Goal: Task Accomplishment & Management: Use online tool/utility

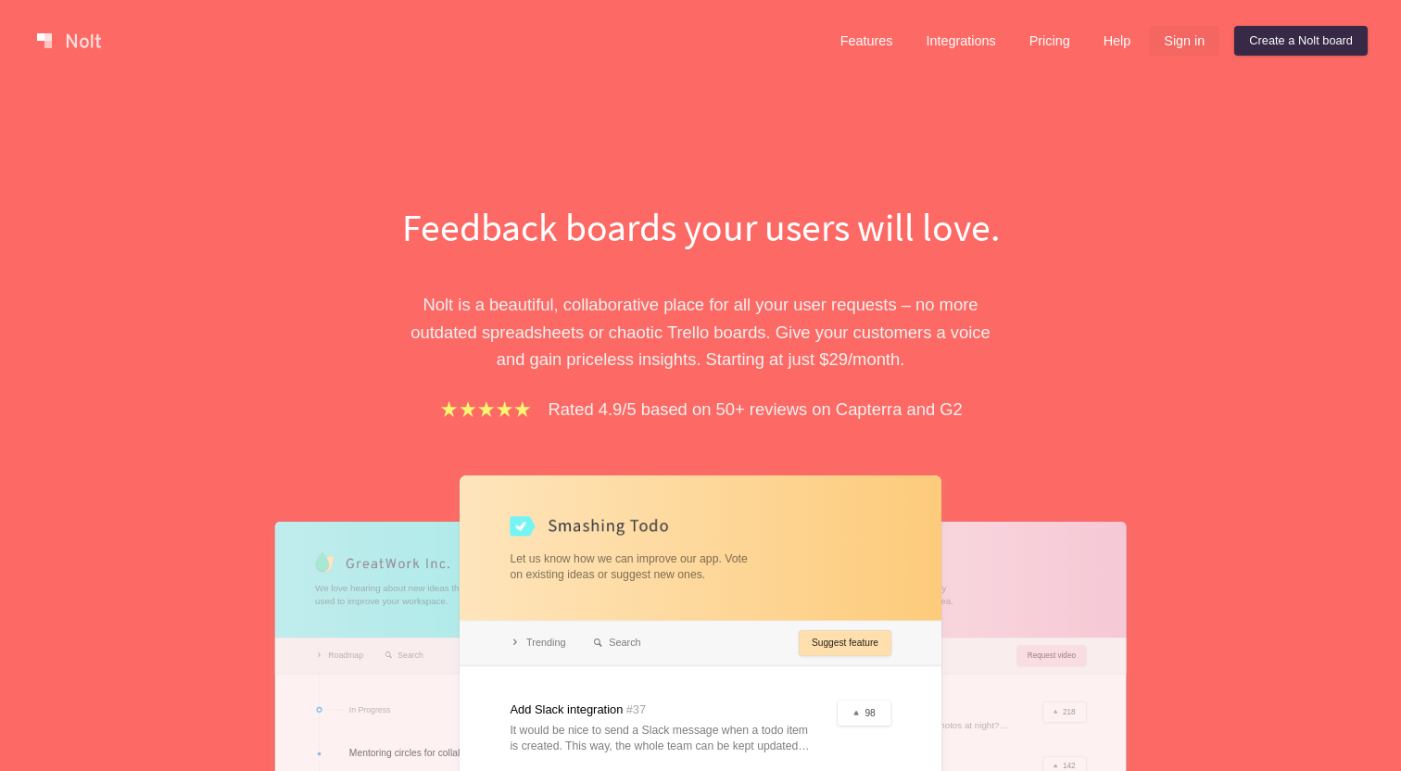
click at [1185, 44] on link "Sign in" at bounding box center [1184, 41] width 70 height 30
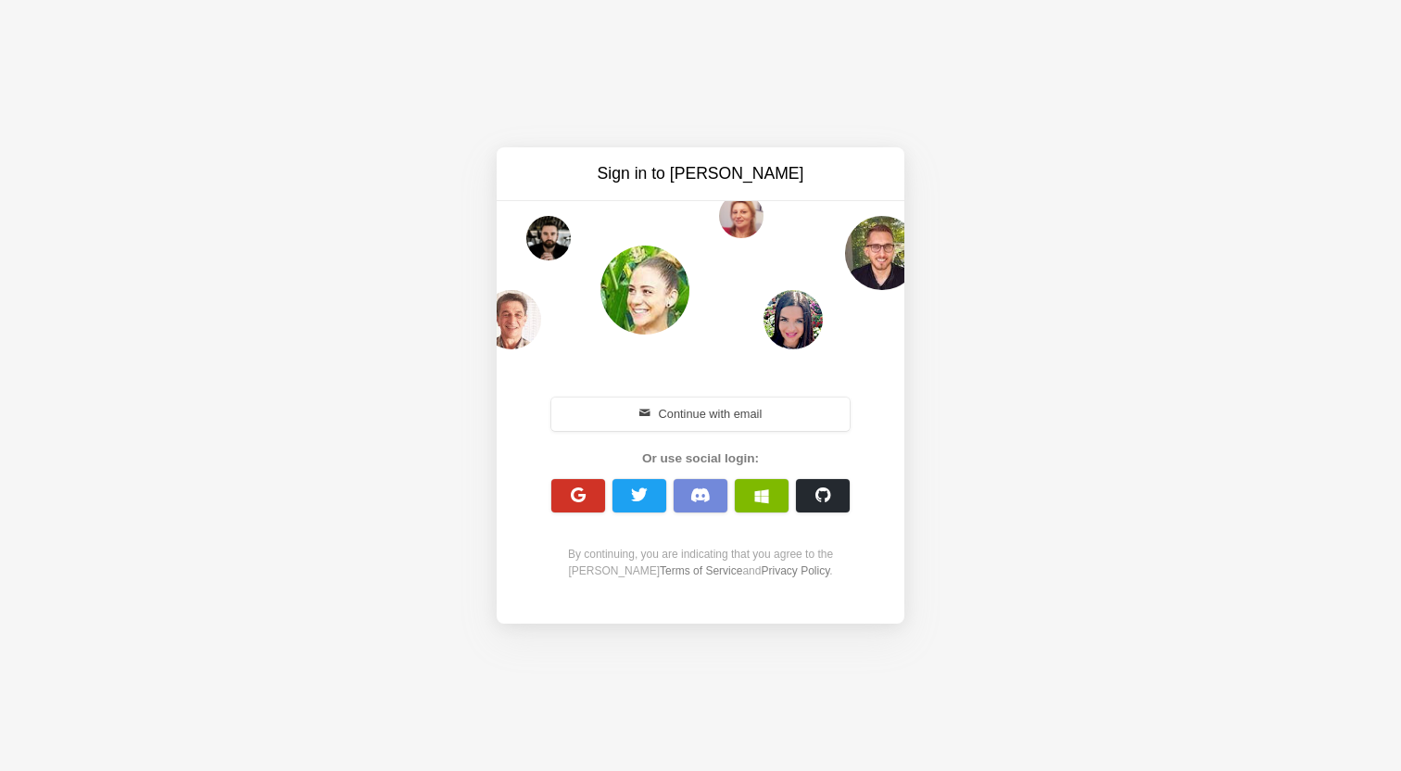
click at [564, 506] on button "button" at bounding box center [578, 495] width 54 height 33
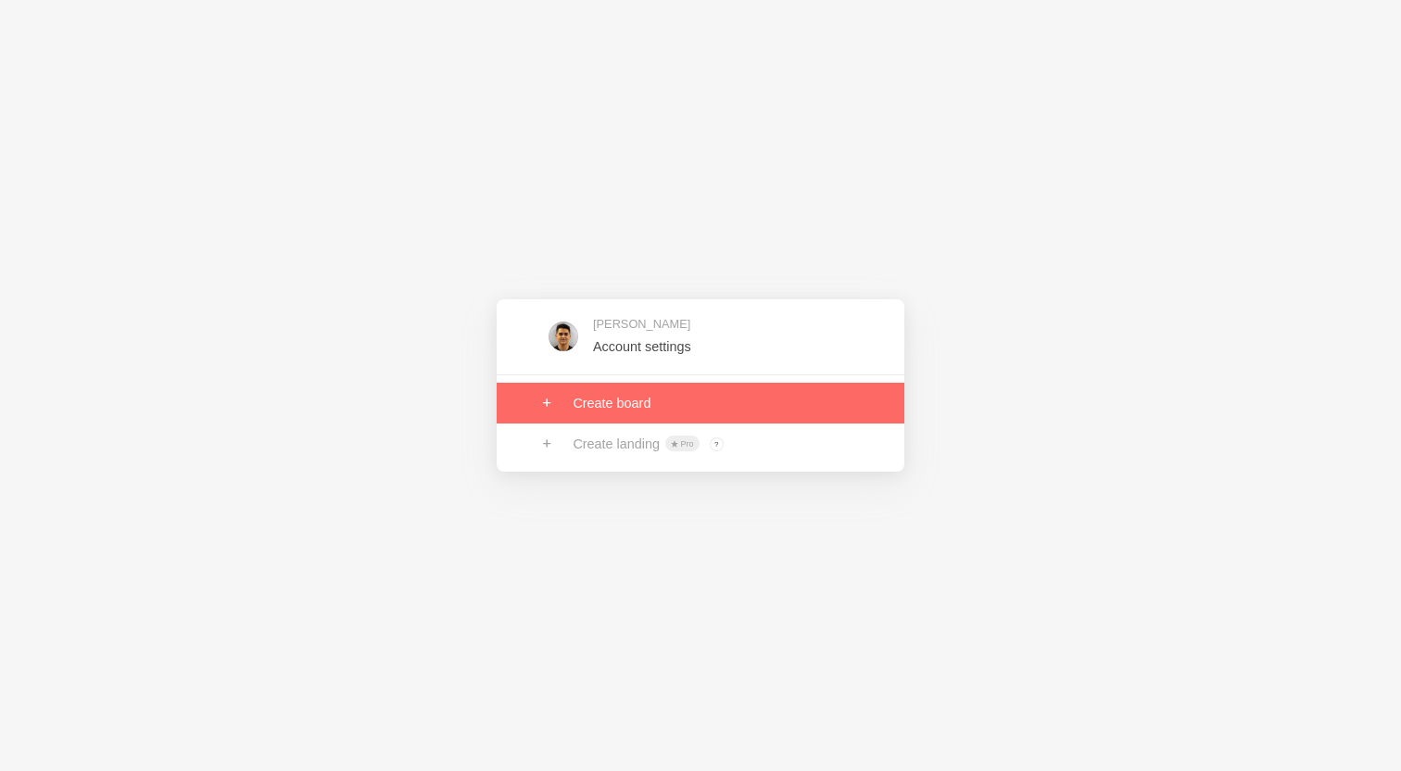
click at [734, 413] on link at bounding box center [700, 403] width 408 height 41
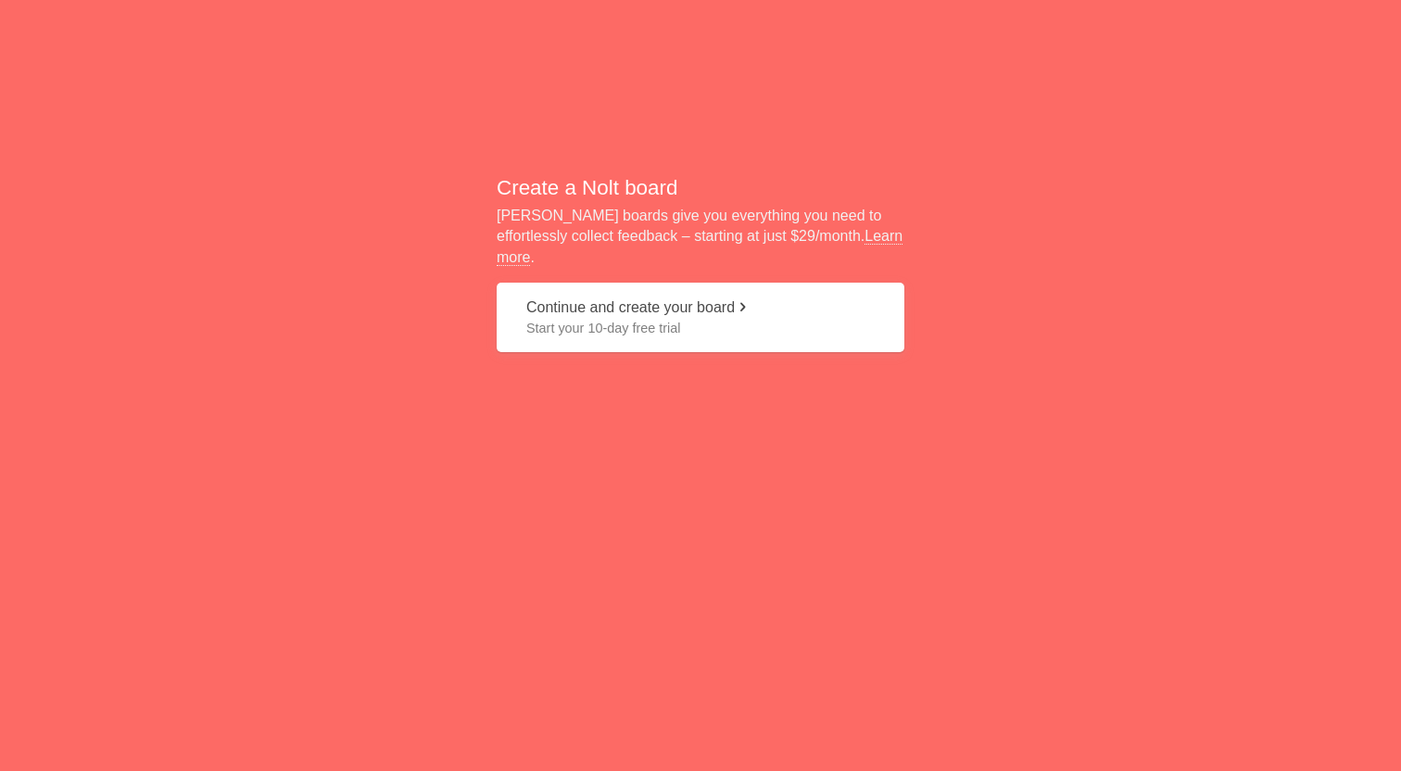
click at [739, 329] on button "Continue and create your board Start your 10-day free trial" at bounding box center [700, 317] width 408 height 69
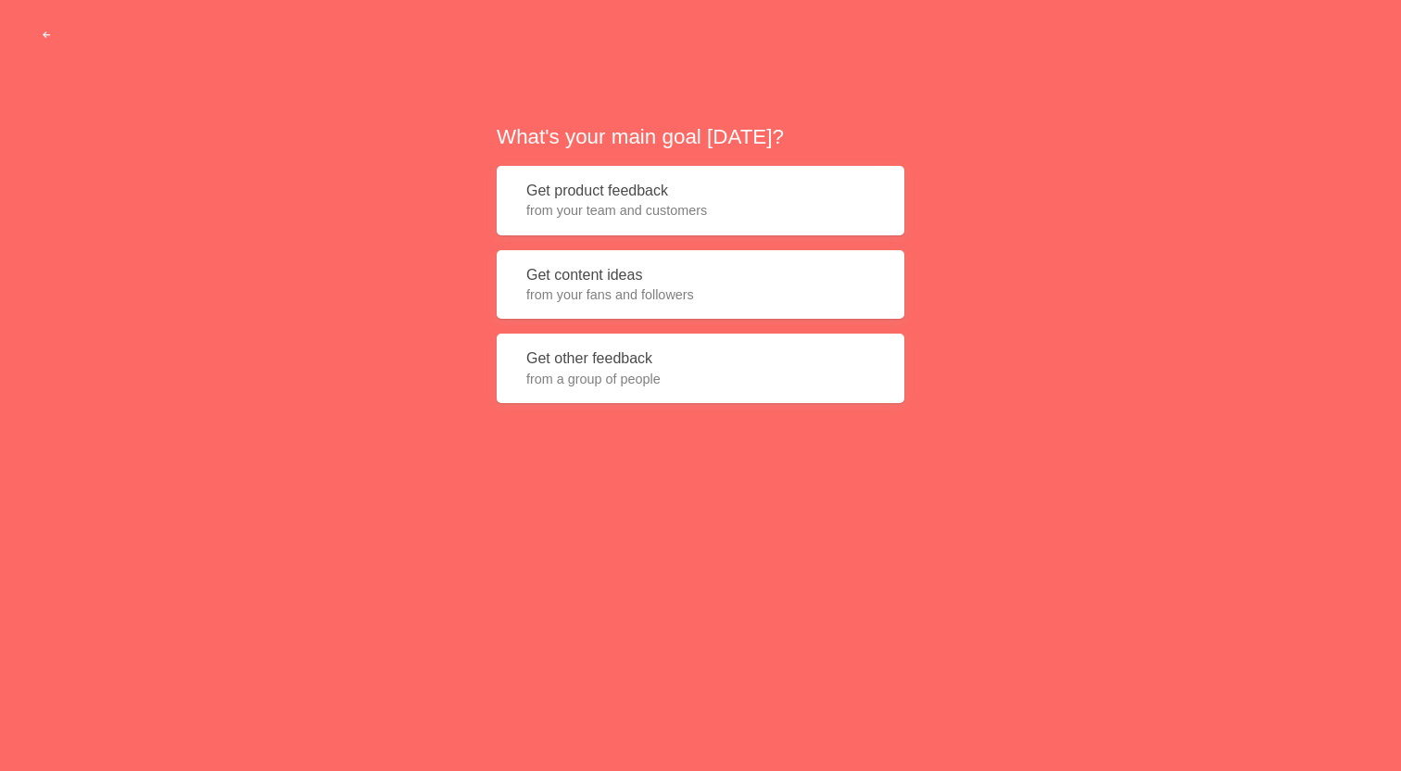
click at [719, 195] on button "Get product feedback from your team and customers" at bounding box center [700, 200] width 408 height 69
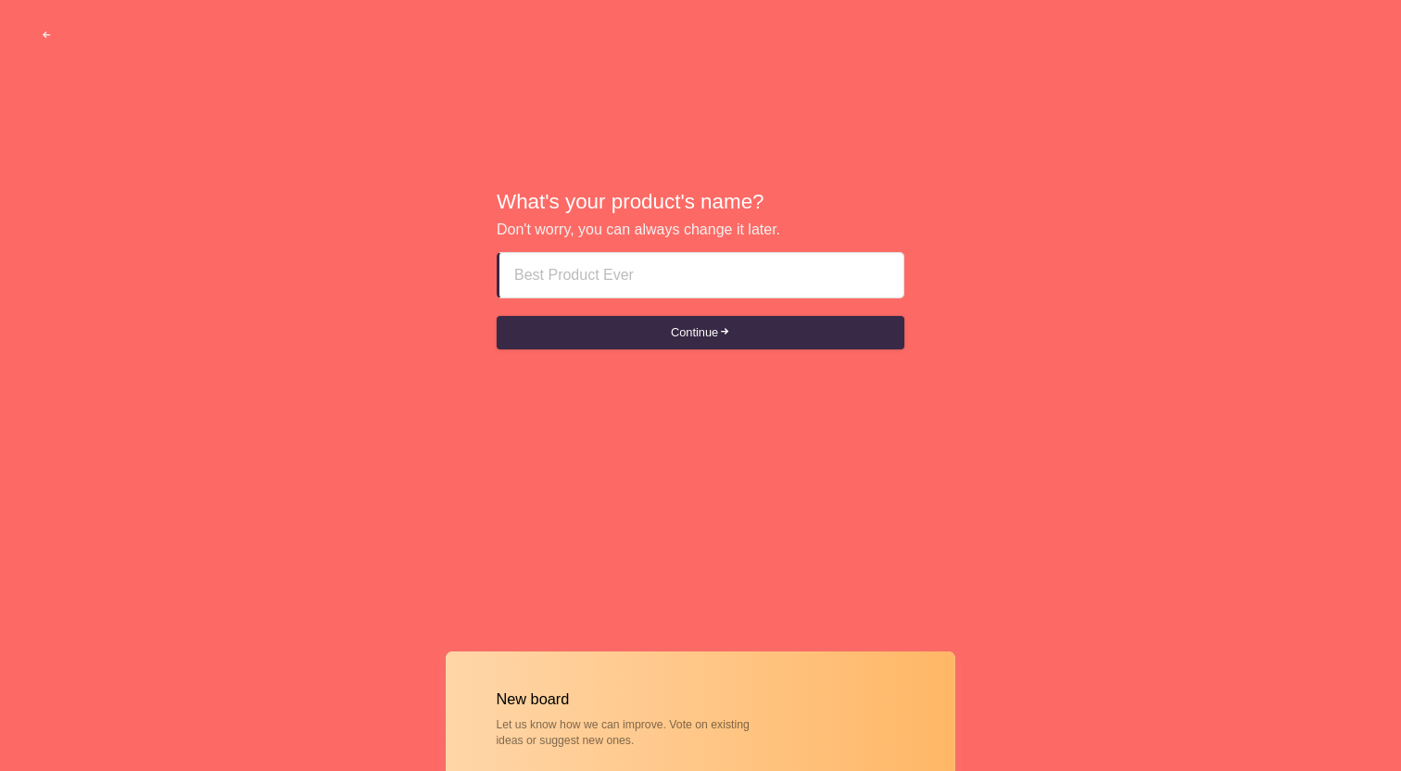
click at [704, 268] on input at bounding box center [701, 275] width 374 height 44
type input "R"
type input "TestRexmas"
click at [685, 326] on button "Continue" at bounding box center [700, 332] width 408 height 33
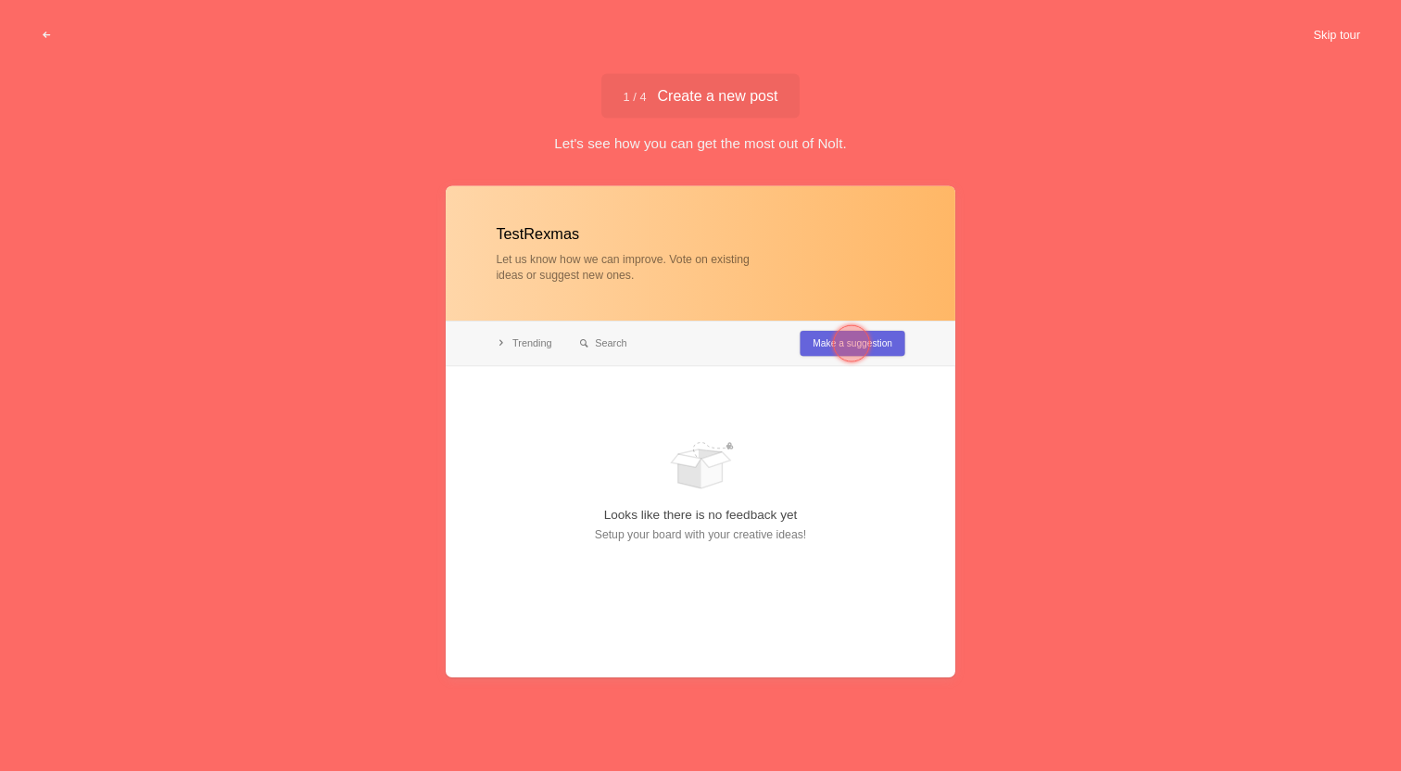
click at [1356, 35] on button "Skip tour" at bounding box center [1336, 35] width 92 height 33
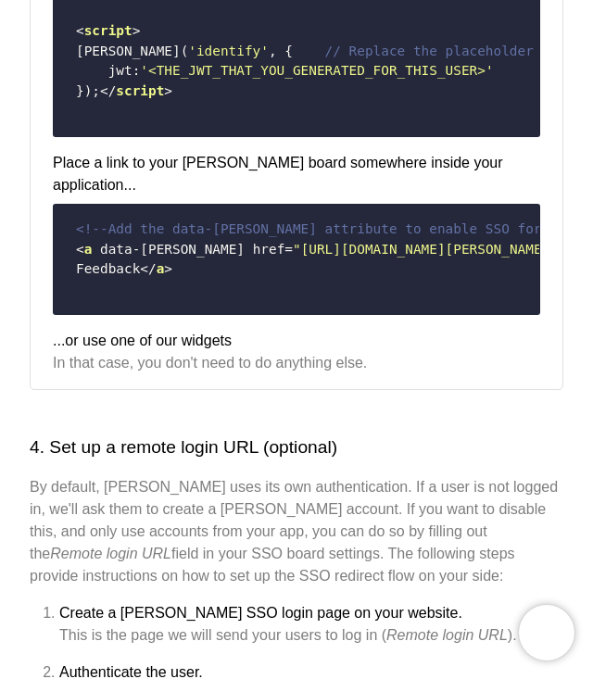
scroll to position [1455, 0]
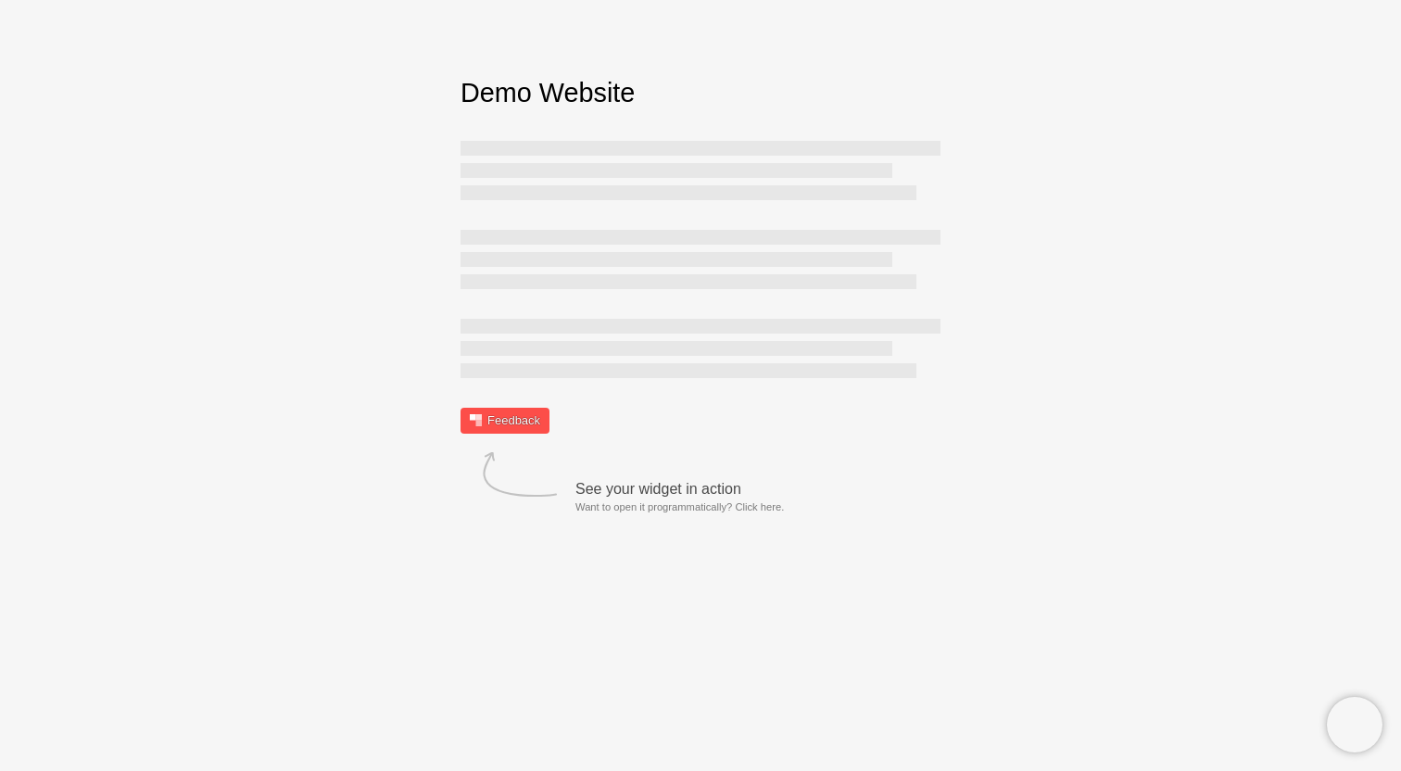
click at [505, 419] on link "Feedback" at bounding box center [504, 421] width 89 height 26
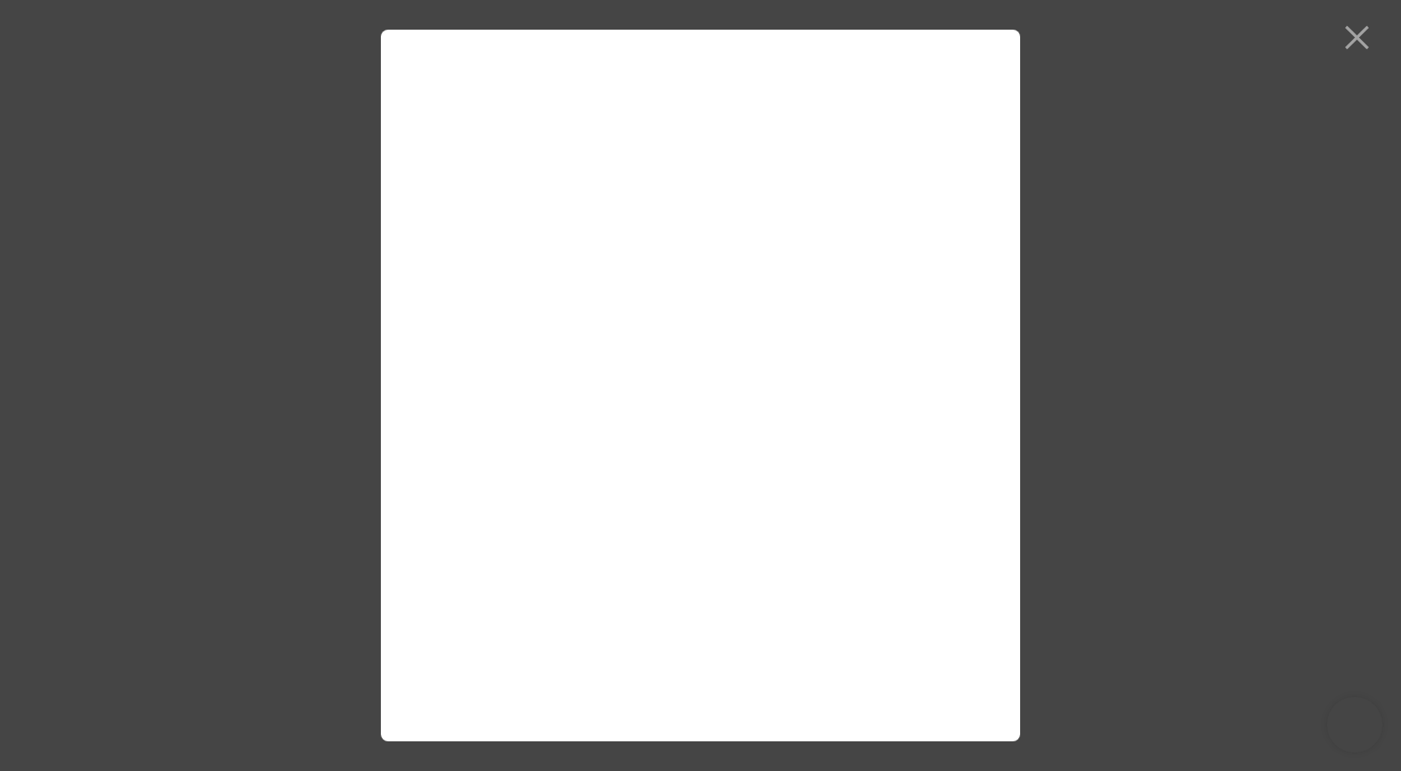
click at [1355, 48] on div at bounding box center [700, 385] width 1401 height 771
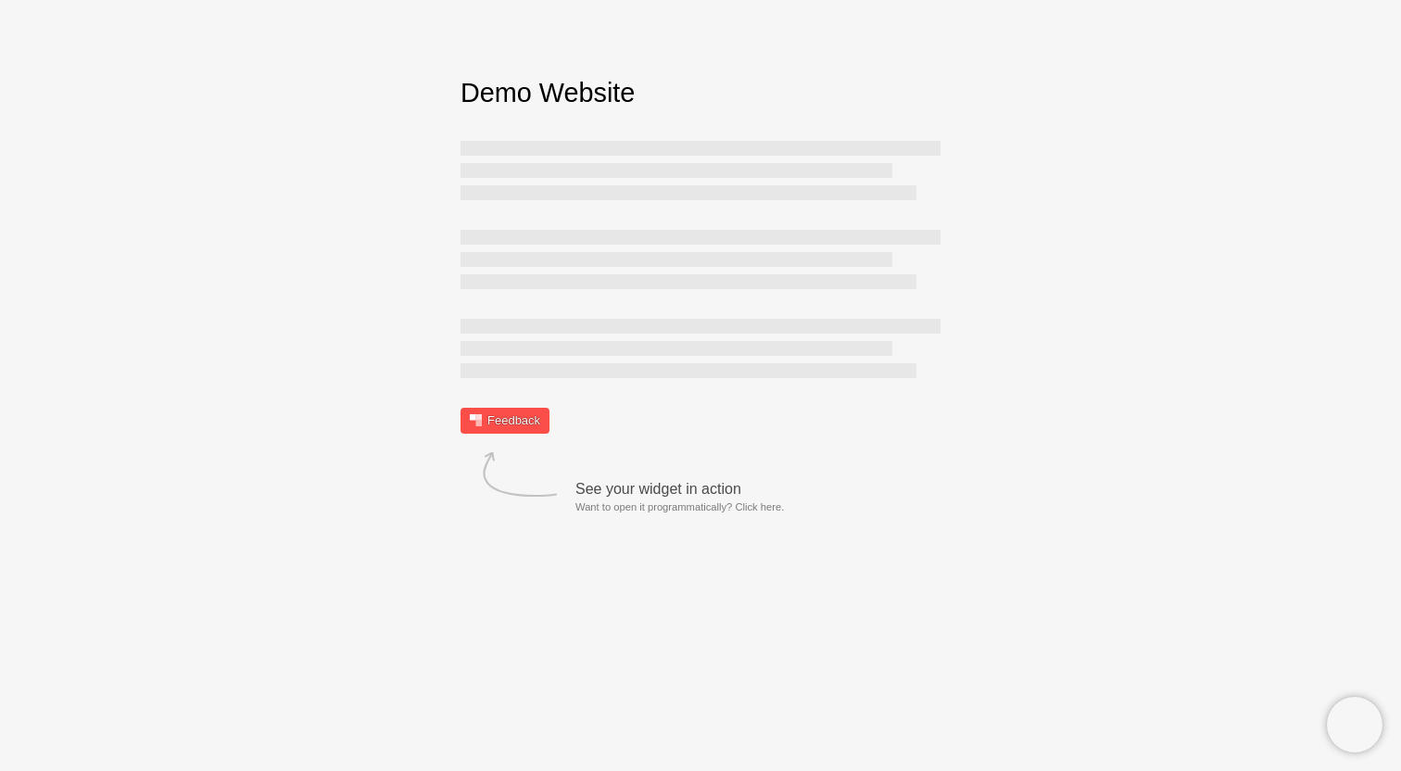
click at [527, 426] on link "Feedback" at bounding box center [504, 421] width 89 height 26
